Goal: Information Seeking & Learning: Learn about a topic

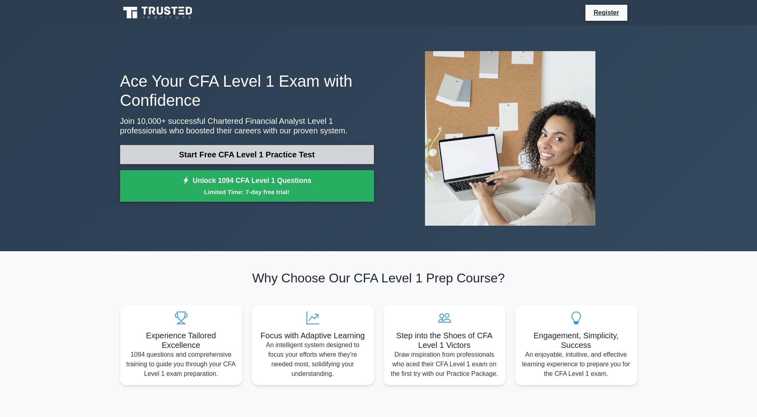
click at [310, 154] on link "Start Free CFA Level 1 Practice Test" at bounding box center [247, 154] width 254 height 19
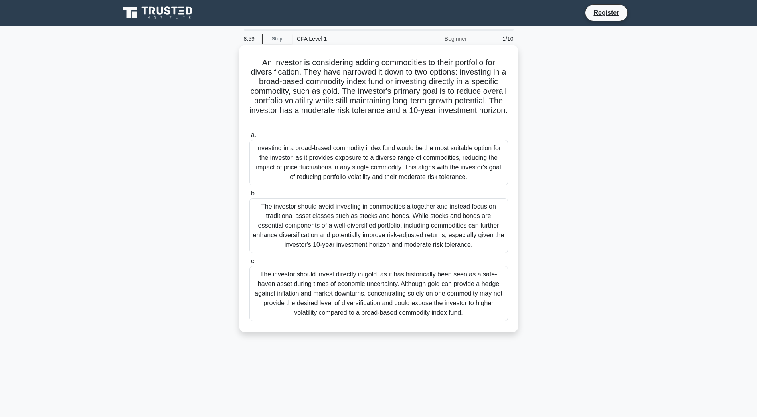
click at [383, 165] on div "Investing in a broad-based commodity index fund would be the most suitable opti…" at bounding box center [378, 163] width 259 height 46
click at [249, 138] on input "a. Investing in a broad-based commodity index fund would be the most suitable o…" at bounding box center [249, 135] width 0 height 5
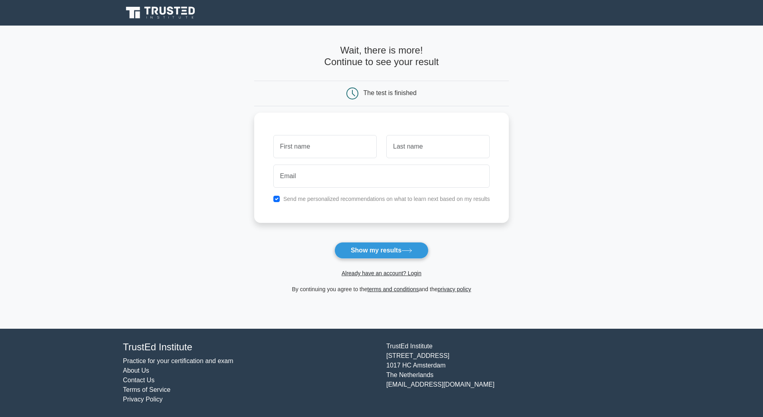
click at [155, 10] on icon at bounding box center [161, 12] width 77 height 15
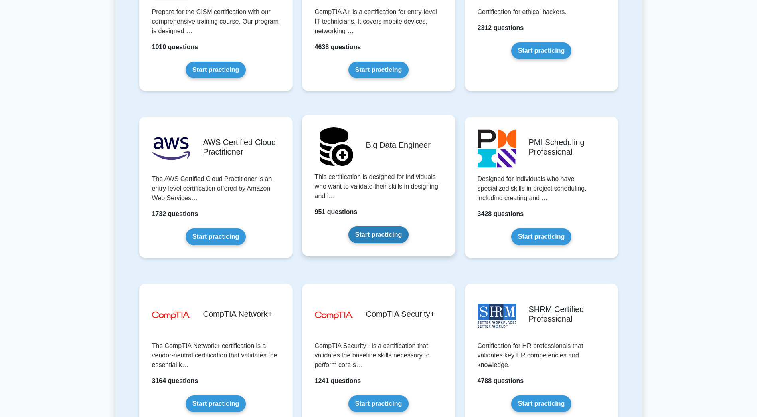
scroll to position [1317, 0]
